Goal: Task Accomplishment & Management: Manage account settings

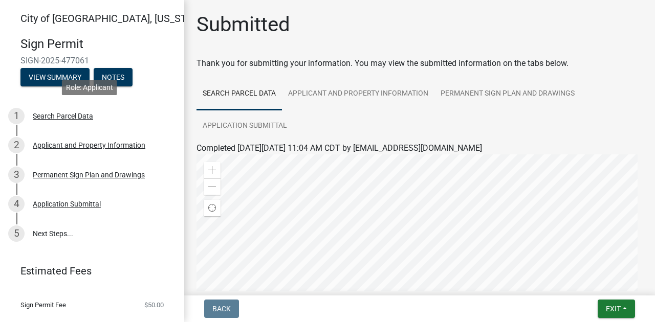
scroll to position [136, 0]
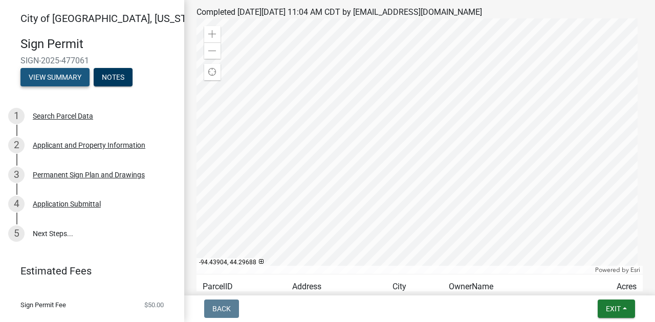
click at [67, 76] on button "View Summary" at bounding box center [54, 77] width 69 height 18
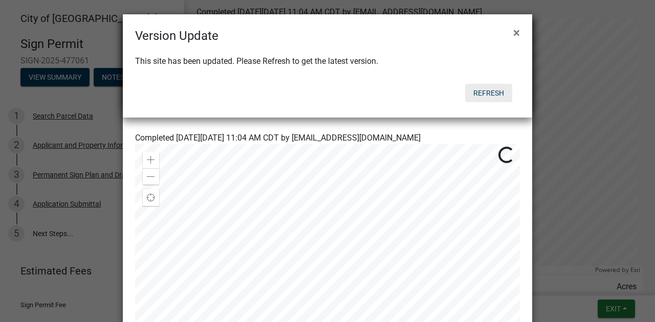
click at [478, 95] on button "Refresh" at bounding box center [488, 93] width 47 height 18
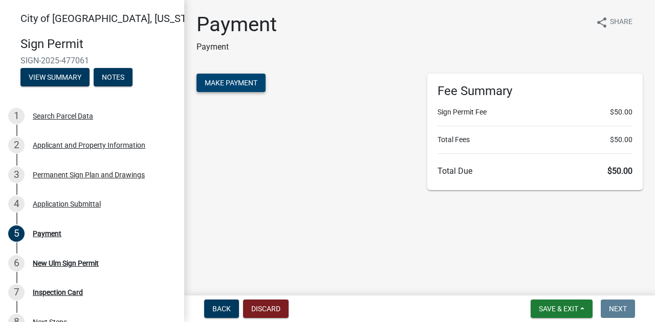
click at [251, 84] on span "Make Payment" at bounding box center [231, 83] width 53 height 8
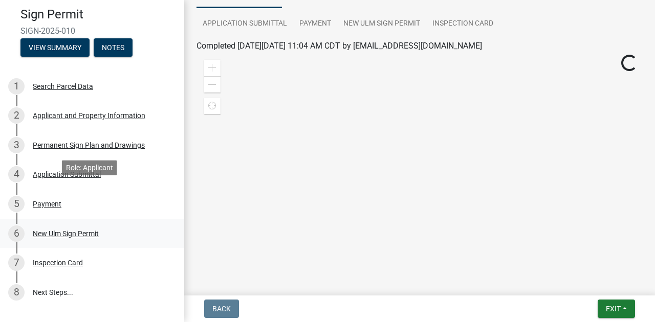
scroll to position [68, 0]
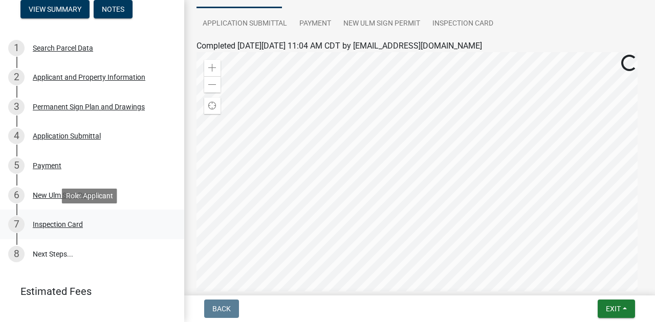
click at [56, 226] on div "Inspection Card" at bounding box center [58, 224] width 50 height 7
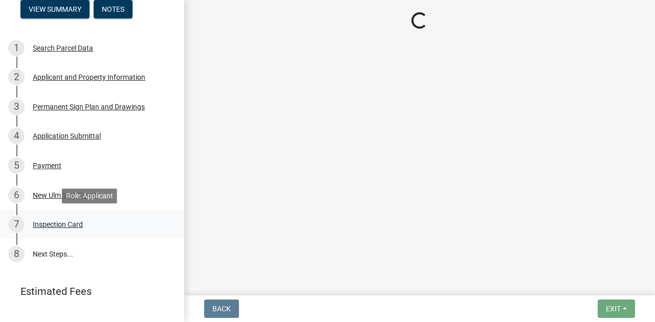
scroll to position [0, 0]
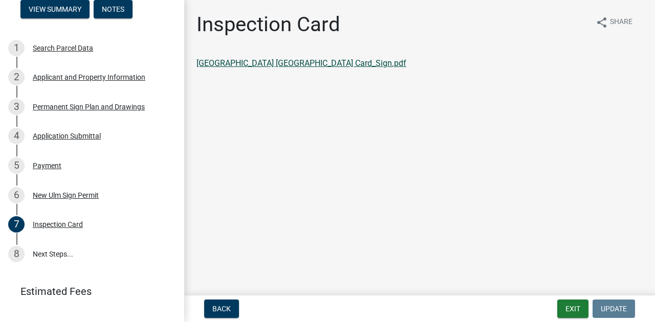
click at [317, 63] on link "New Ulm MN_Inspection Card_Sign.pdf" at bounding box center [302, 63] width 210 height 10
click at [37, 250] on link "8 Next Steps..." at bounding box center [92, 254] width 184 height 30
click at [43, 255] on link "8 Next Steps..." at bounding box center [92, 254] width 184 height 30
click at [82, 195] on div "New Ulm Sign Permit" at bounding box center [66, 195] width 66 height 7
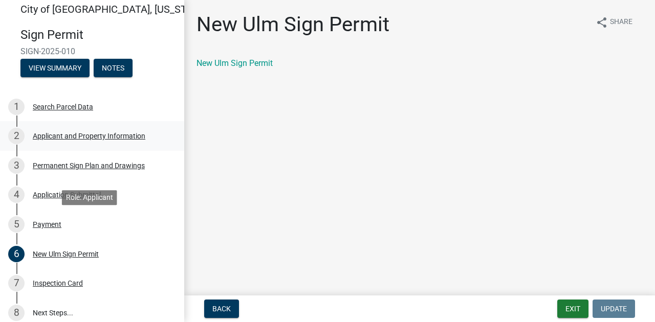
scroll to position [7, 0]
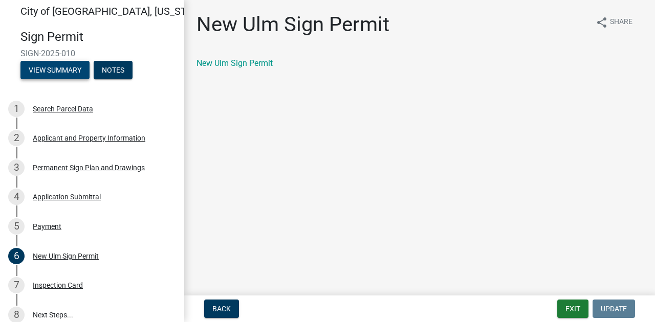
click at [62, 71] on button "View Summary" at bounding box center [54, 70] width 69 height 18
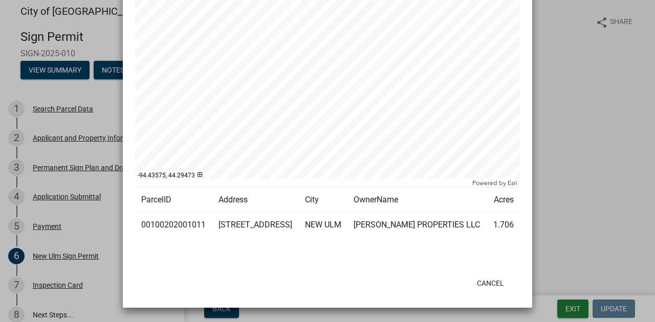
scroll to position [245, 0]
click at [484, 286] on button "Cancel" at bounding box center [490, 283] width 43 height 18
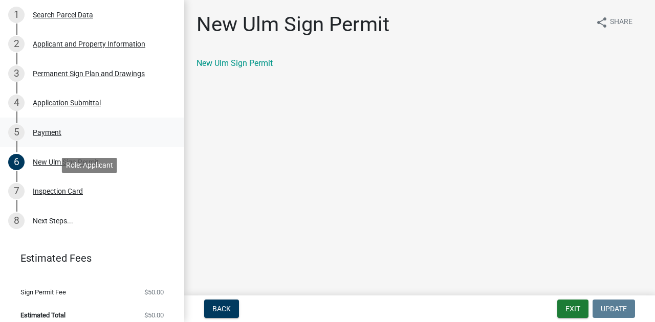
scroll to position [110, 0]
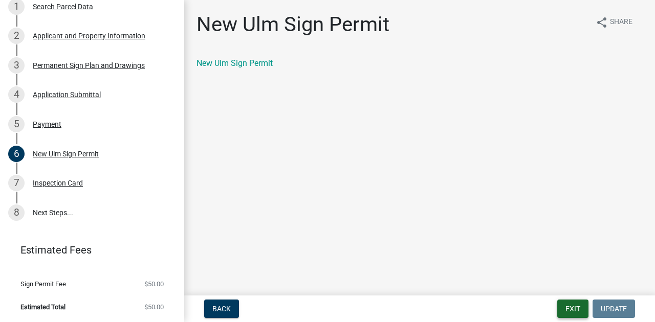
click at [573, 310] on button "Exit" at bounding box center [572, 309] width 31 height 18
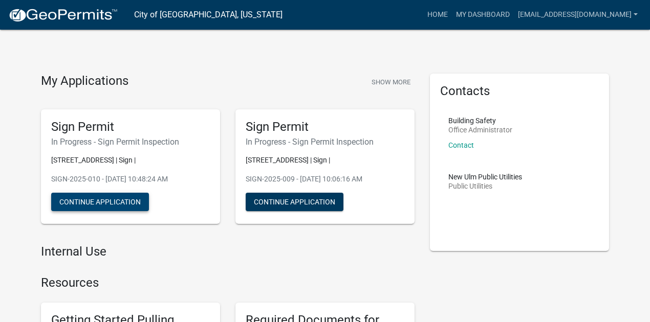
click at [103, 202] on button "Continue Application" at bounding box center [100, 202] width 98 height 18
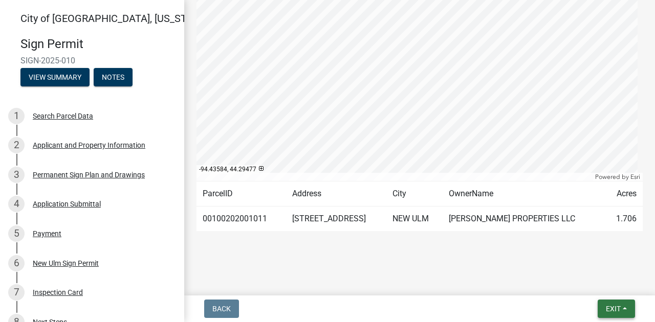
click at [616, 308] on span "Exit" at bounding box center [613, 309] width 15 height 8
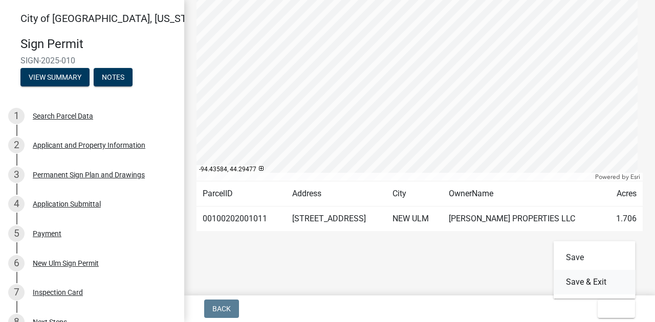
click at [582, 284] on button "Save & Exit" at bounding box center [595, 282] width 82 height 25
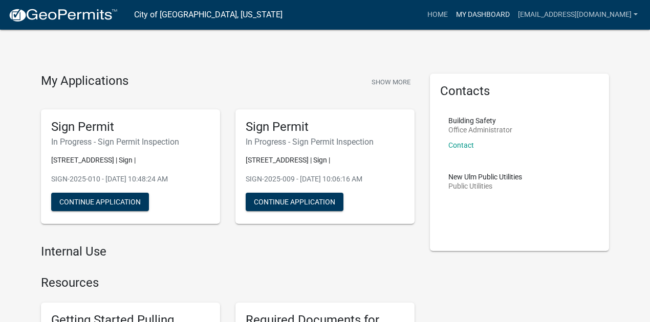
click at [475, 15] on link "My Dashboard" at bounding box center [483, 14] width 62 height 19
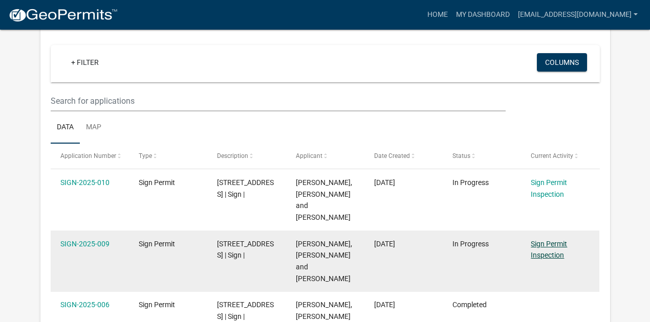
scroll to position [84, 0]
click at [102, 240] on link "SIGN-2025-009" at bounding box center [84, 244] width 49 height 8
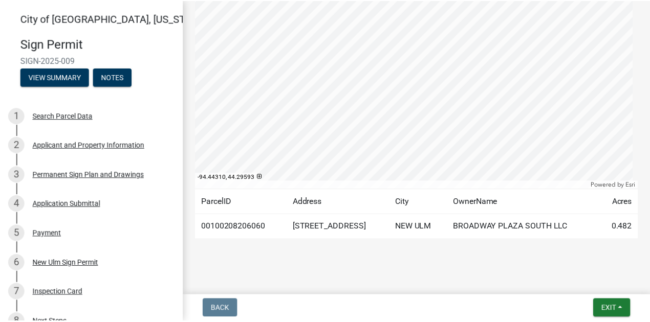
scroll to position [229, 0]
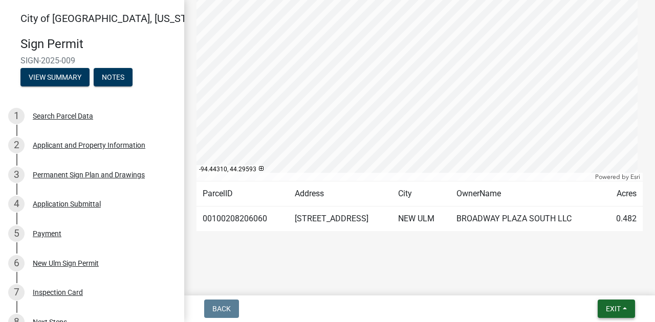
click at [611, 312] on span "Exit" at bounding box center [613, 309] width 15 height 8
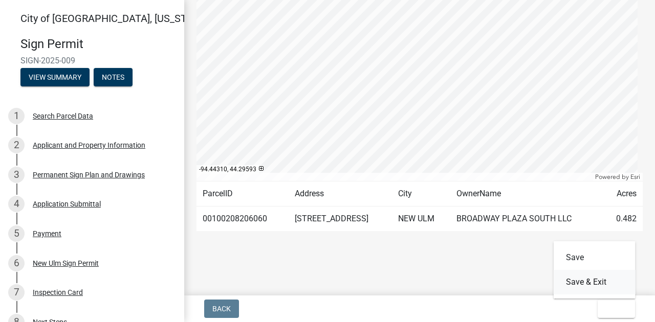
click at [575, 282] on button "Save & Exit" at bounding box center [595, 282] width 82 height 25
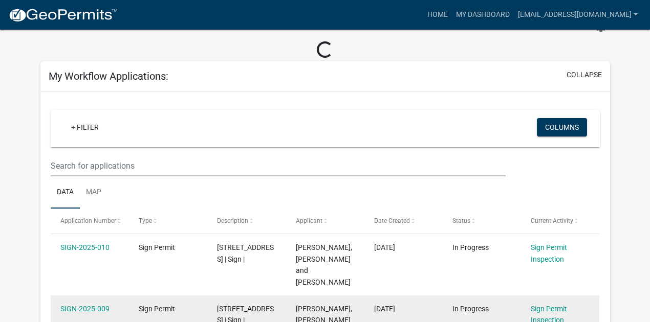
scroll to position [102, 0]
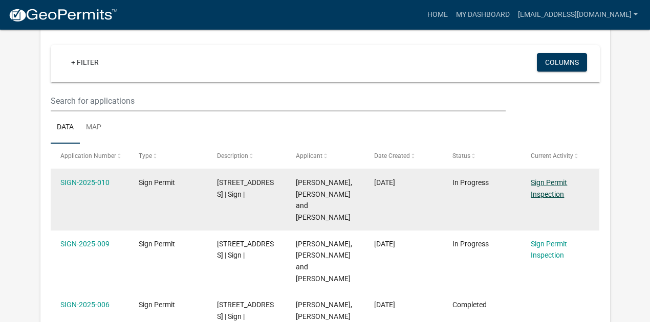
click at [541, 195] on link "Sign Permit Inspection" at bounding box center [549, 189] width 36 height 20
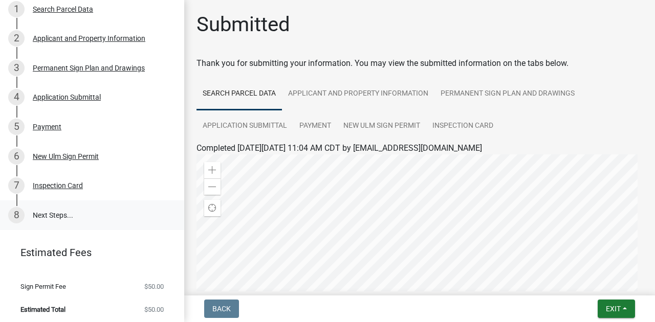
scroll to position [110, 0]
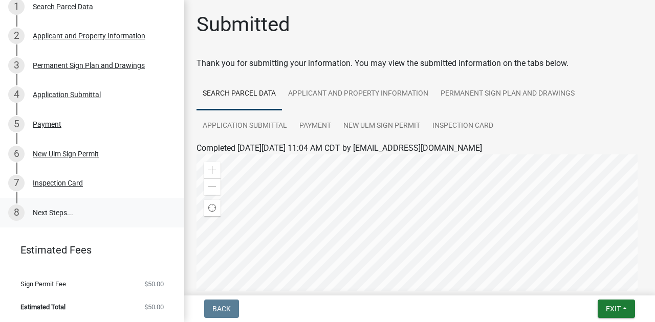
click at [56, 212] on link "8 Next Steps..." at bounding box center [92, 213] width 184 height 30
click at [541, 125] on ul "Search Parcel Data Applicant and Property Information Permanent Sign Plan and D…" at bounding box center [420, 110] width 446 height 64
